Goal: Check status

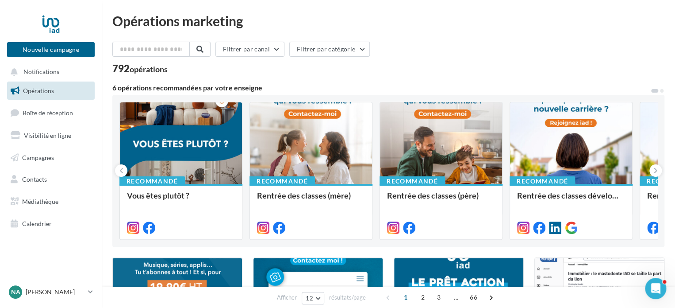
click at [43, 158] on span "Campagnes" at bounding box center [38, 157] width 32 height 8
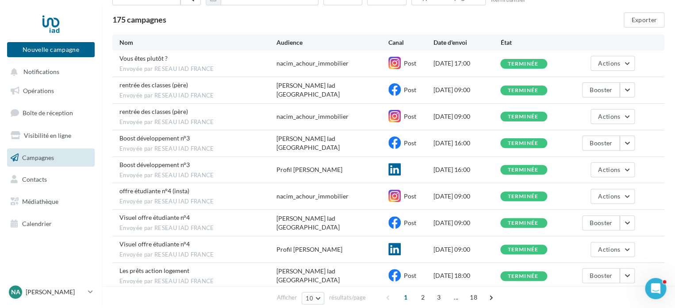
scroll to position [44, 0]
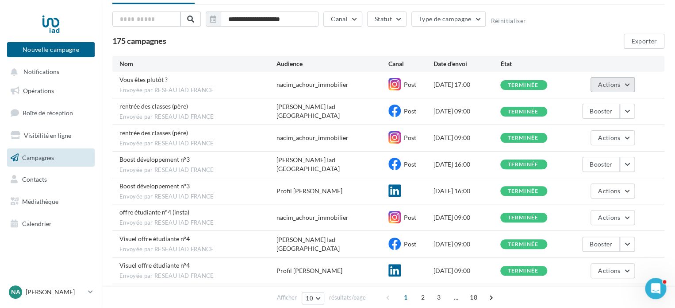
click at [621, 85] on button "Actions" at bounding box center [613, 84] width 44 height 15
click at [583, 113] on button "Voir les résultats" at bounding box center [590, 105] width 88 height 23
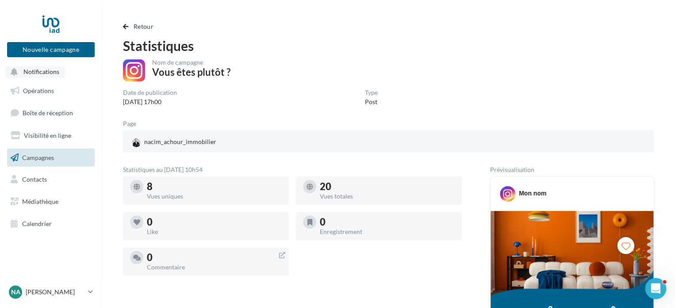
click at [34, 72] on span "Notifications" at bounding box center [41, 72] width 36 height 8
click at [49, 93] on span "Opérations" at bounding box center [38, 91] width 31 height 8
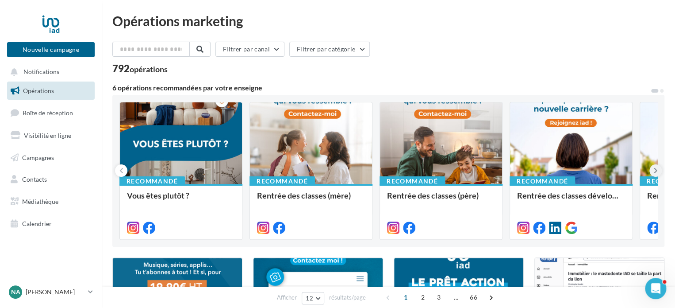
click at [655, 174] on icon at bounding box center [656, 170] width 4 height 9
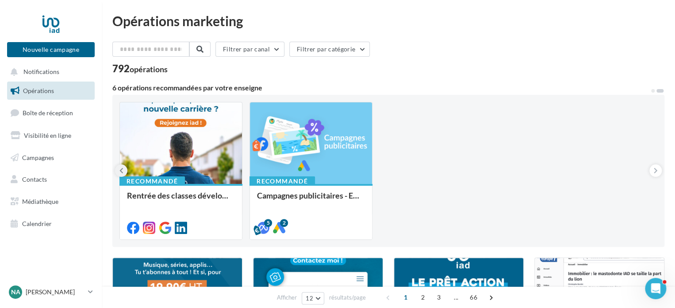
click at [121, 170] on icon at bounding box center [121, 170] width 4 height 9
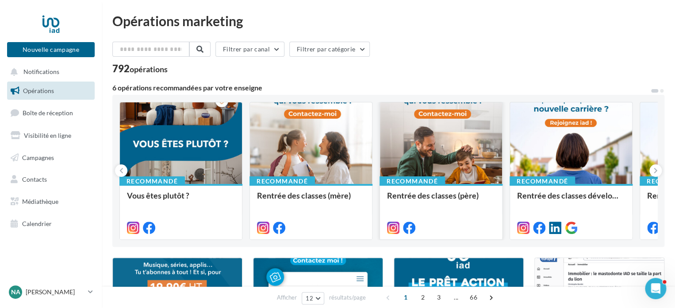
click at [451, 158] on div at bounding box center [441, 143] width 122 height 82
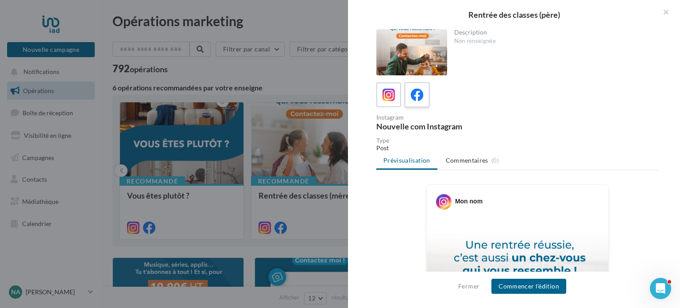
click at [419, 102] on span at bounding box center [417, 95] width 13 height 14
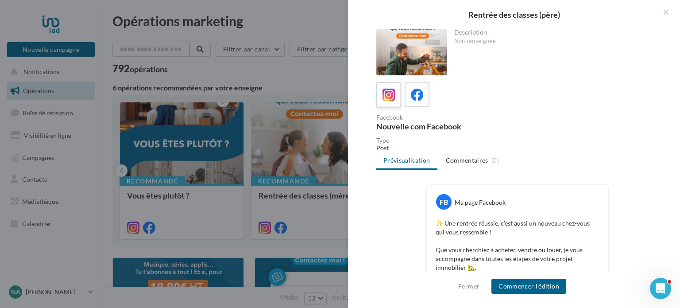
click at [388, 99] on icon at bounding box center [388, 94] width 13 height 13
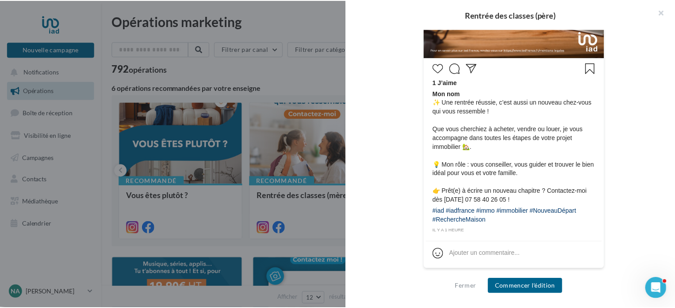
scroll to position [389, 0]
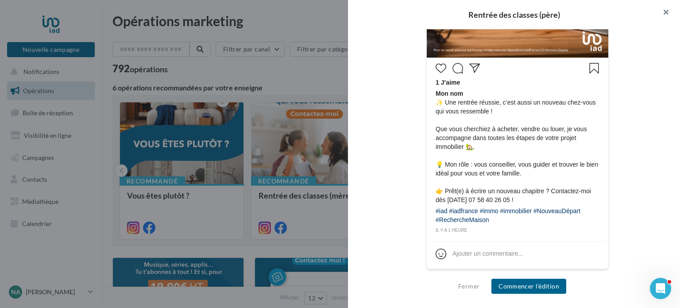
click at [665, 11] on button "button" at bounding box center [661, 13] width 35 height 27
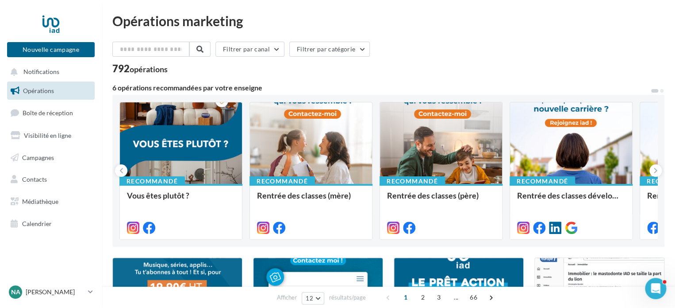
click at [490, 42] on div "Filtrer par canal Filtrer par catégorie" at bounding box center [388, 51] width 552 height 19
